Goal: Task Accomplishment & Management: Use online tool/utility

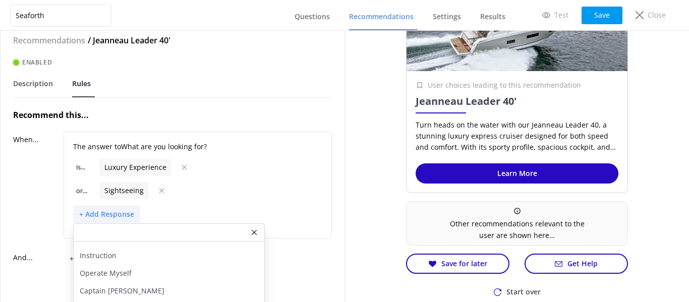
scroll to position [35, 0]
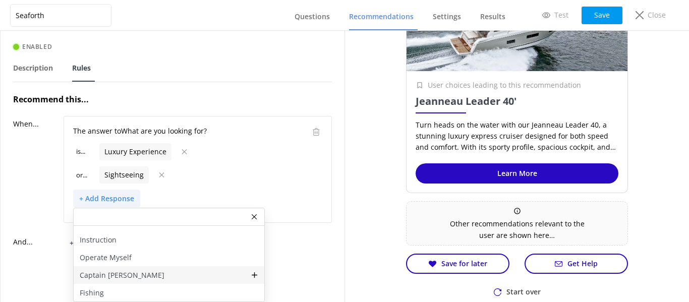
click at [137, 266] on div "Captain [PERSON_NAME]" at bounding box center [169, 275] width 191 height 18
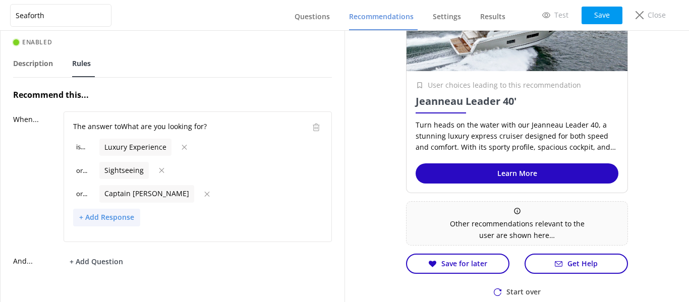
click at [112, 220] on button "+ Add Response" at bounding box center [106, 218] width 67 height 18
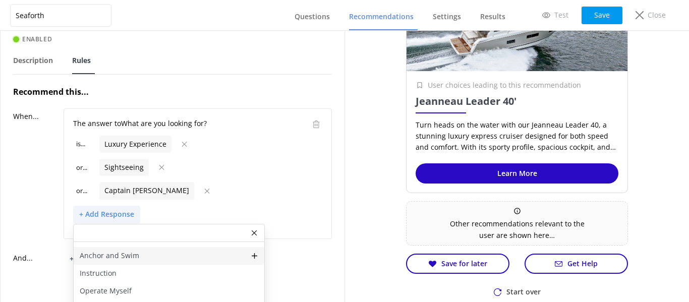
scroll to position [59, 0]
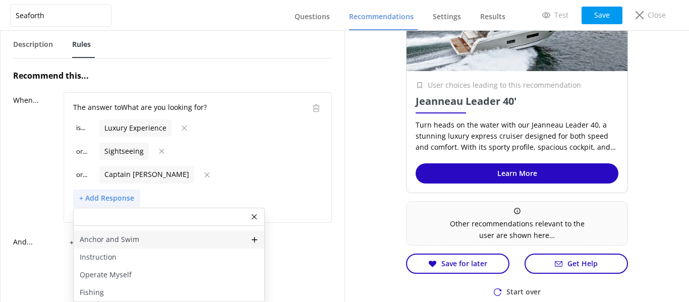
click at [153, 234] on div "Anchor and Swim" at bounding box center [169, 240] width 191 height 18
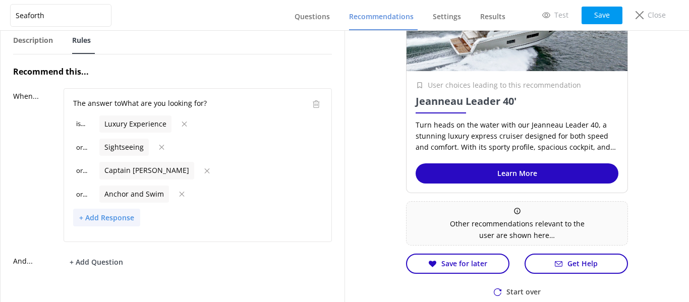
click at [112, 216] on button "+ Add Response" at bounding box center [106, 218] width 67 height 18
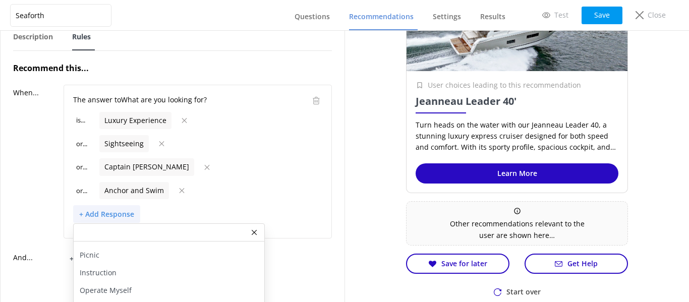
scroll to position [82, 0]
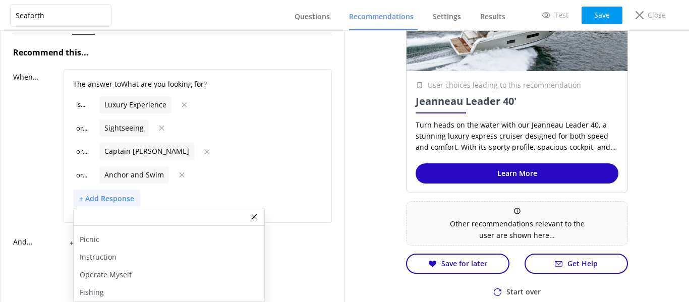
click at [311, 234] on div "+ Add Question What kind of boat are you interested in? Which of our four locat…" at bounding box center [198, 243] width 268 height 18
click at [108, 196] on button "+ Add Response" at bounding box center [106, 199] width 67 height 18
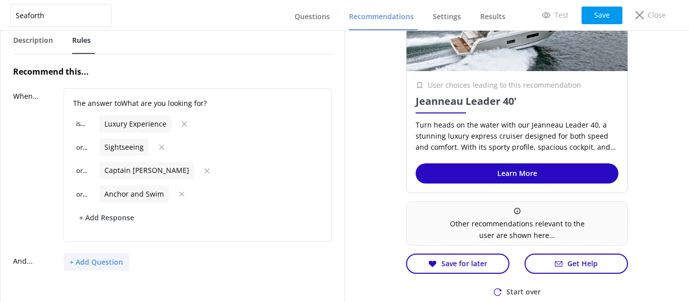
click at [86, 253] on button "+ Add Question" at bounding box center [97, 262] width 66 height 18
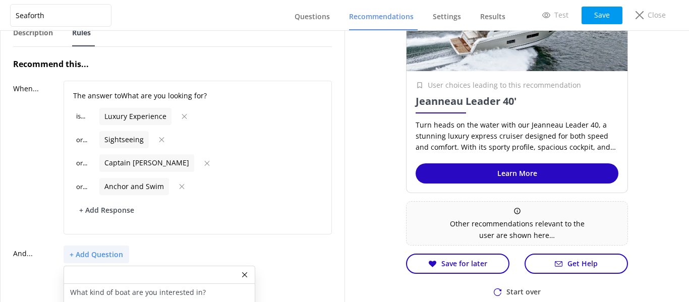
scroll to position [105, 0]
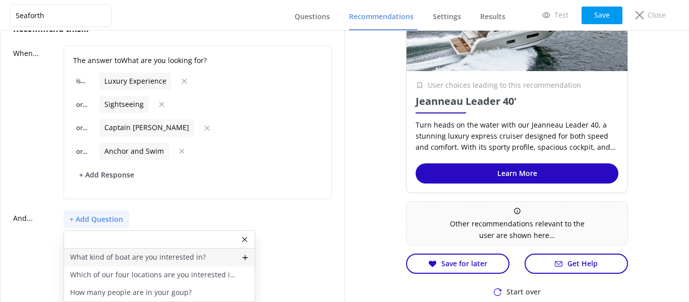
click at [91, 252] on p "What kind of boat are you interested in?" at bounding box center [138, 257] width 136 height 11
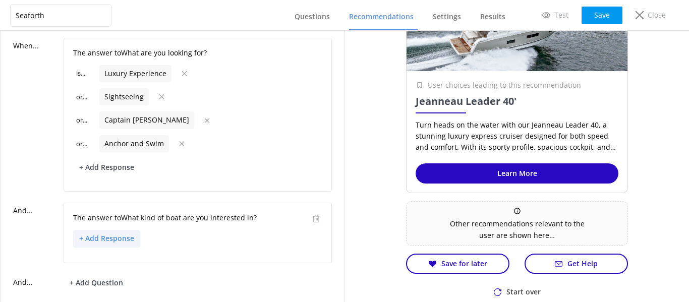
click at [98, 236] on button "+ Add Response" at bounding box center [106, 239] width 67 height 18
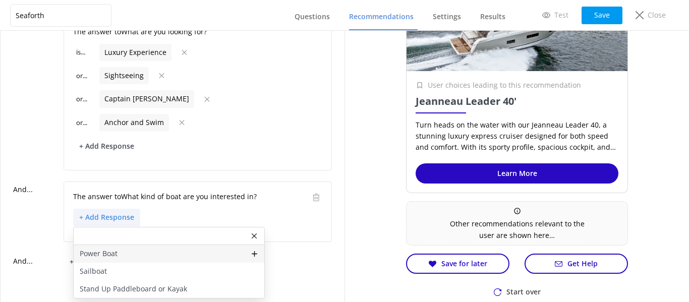
click at [97, 250] on p "Power Boat" at bounding box center [99, 253] width 38 height 11
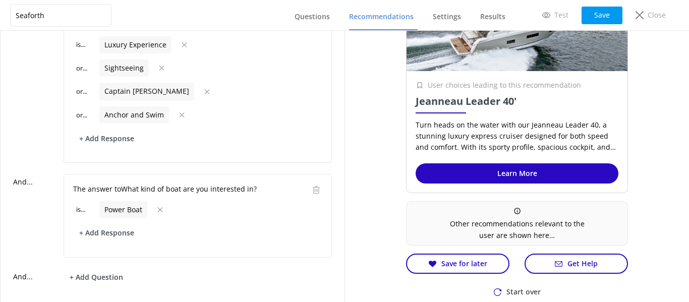
scroll to position [157, 0]
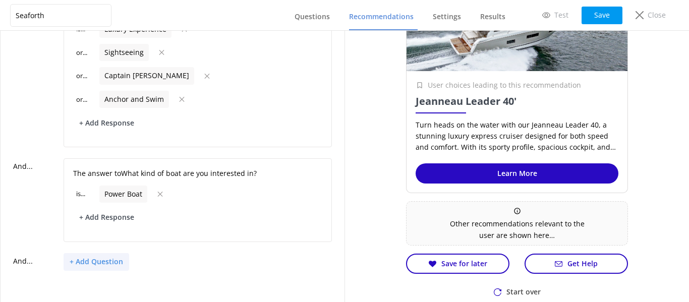
click at [94, 256] on button "+ Add Question" at bounding box center [97, 262] width 66 height 18
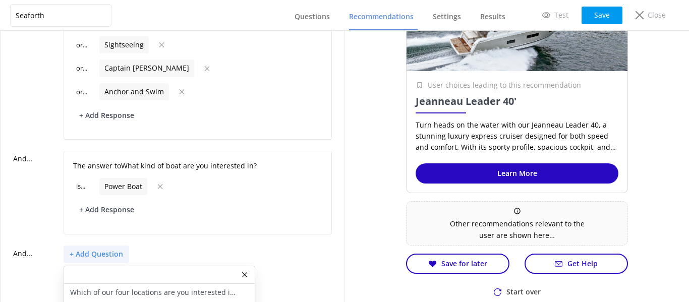
scroll to position [183, 0]
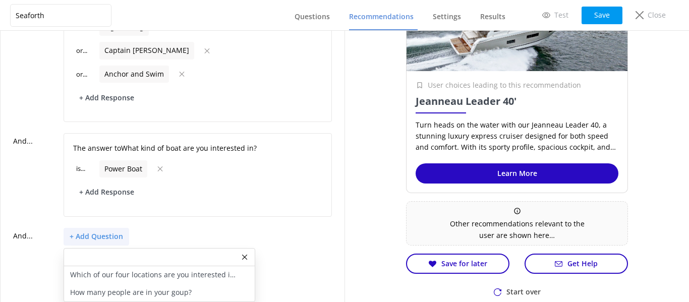
click at [92, 229] on button "+ Add Question" at bounding box center [97, 237] width 66 height 18
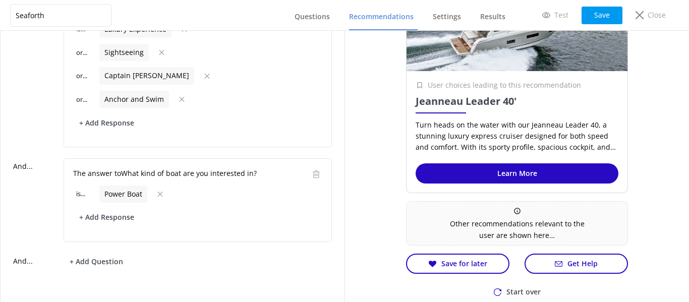
scroll to position [0, 0]
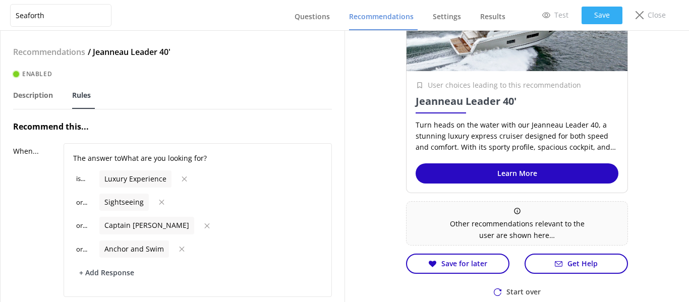
click at [597, 15] on button "Save" at bounding box center [602, 16] width 41 height 18
